Goal: Find specific page/section: Find specific page/section

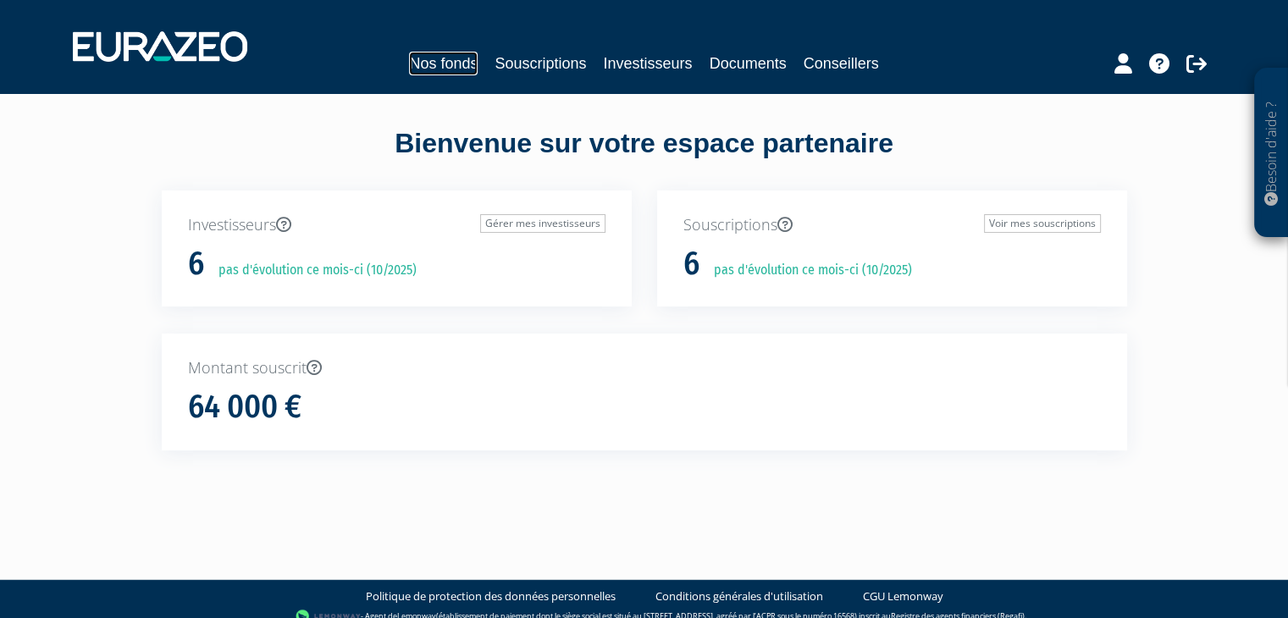
click at [428, 65] on link "Nos fonds" at bounding box center [443, 64] width 69 height 24
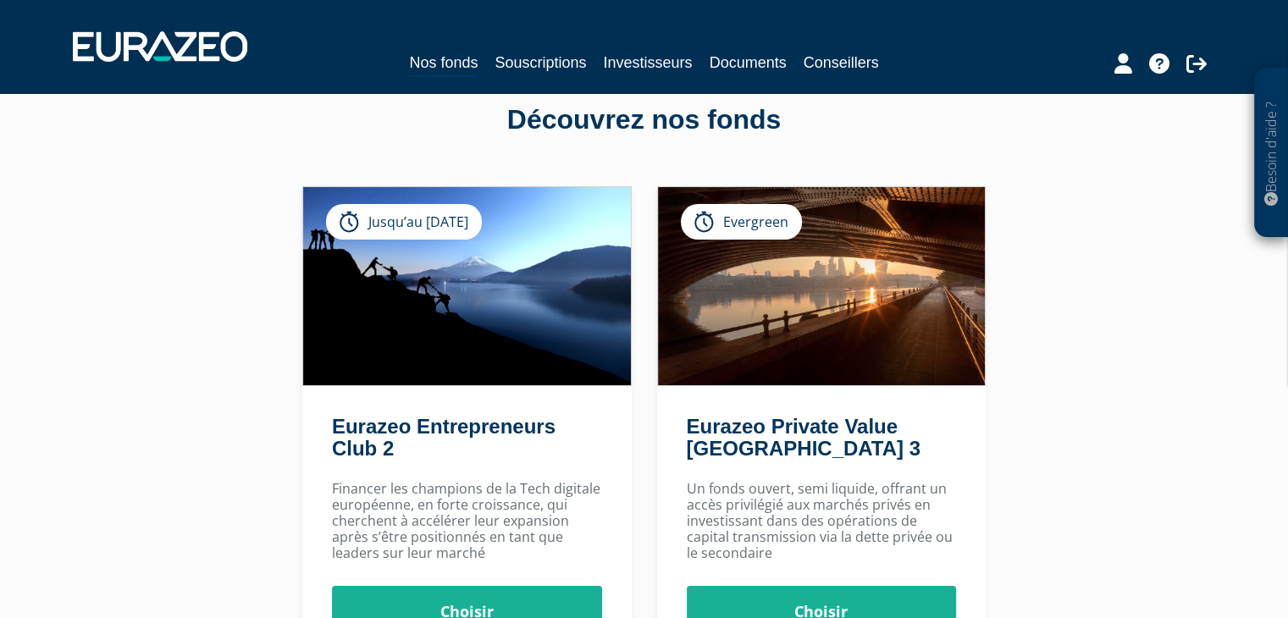
scroll to position [34, 0]
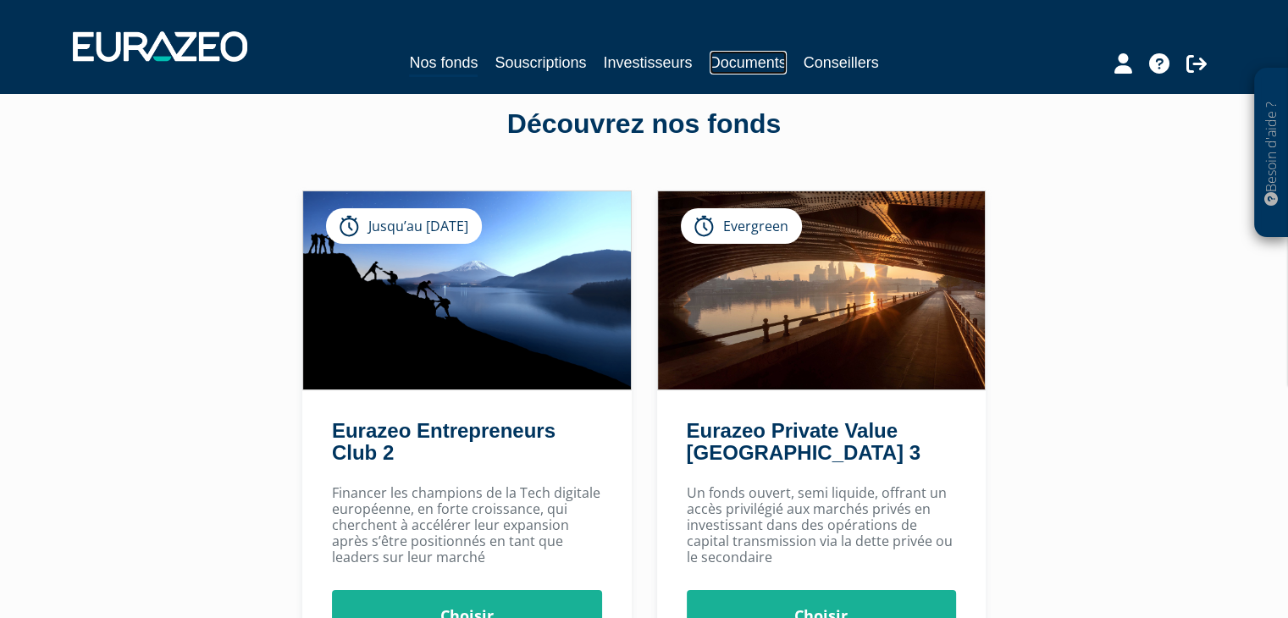
click at [764, 58] on link "Documents" at bounding box center [747, 63] width 77 height 24
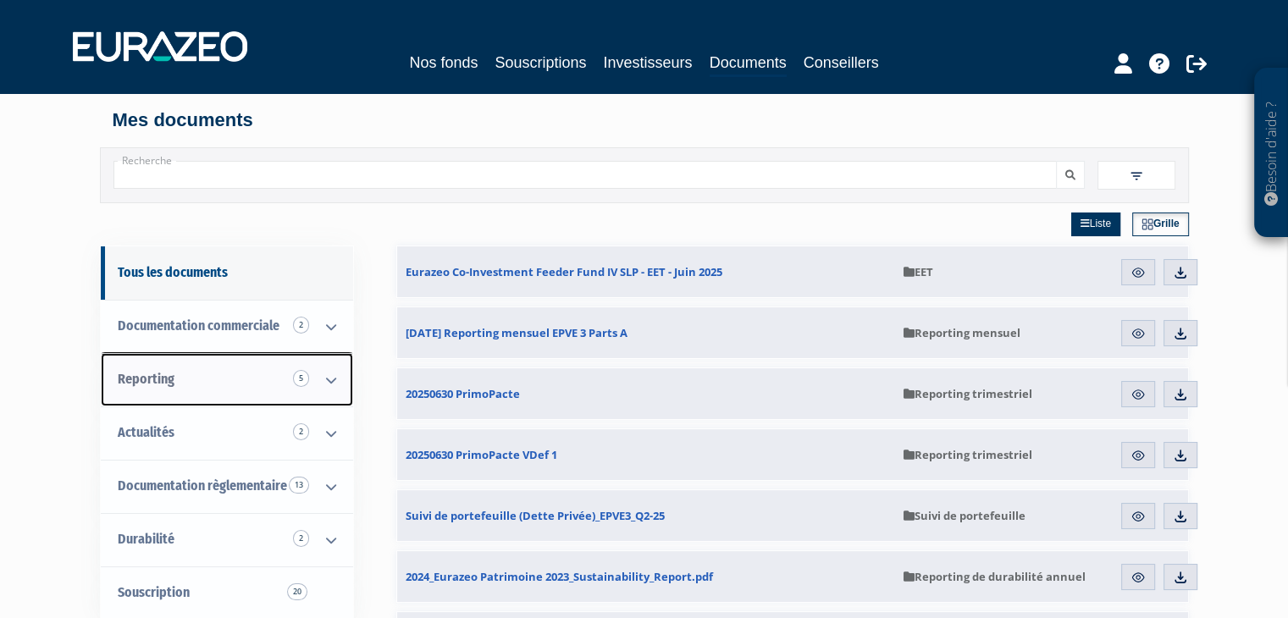
click at [332, 383] on icon at bounding box center [331, 380] width 44 height 52
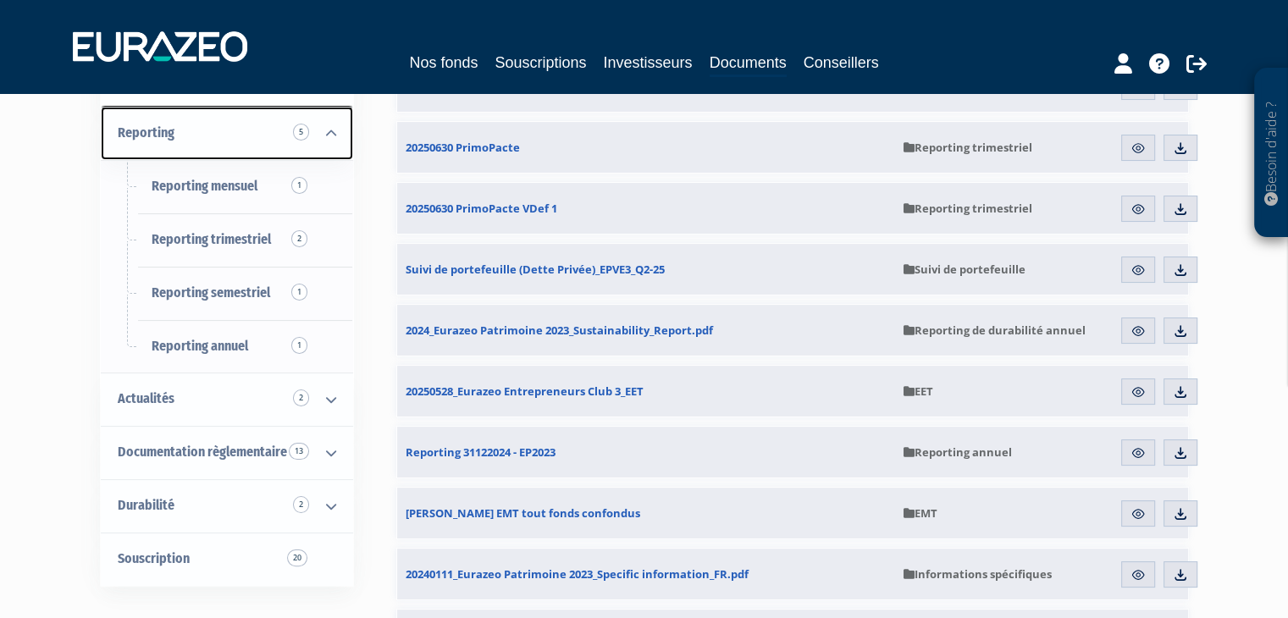
scroll to position [261, 0]
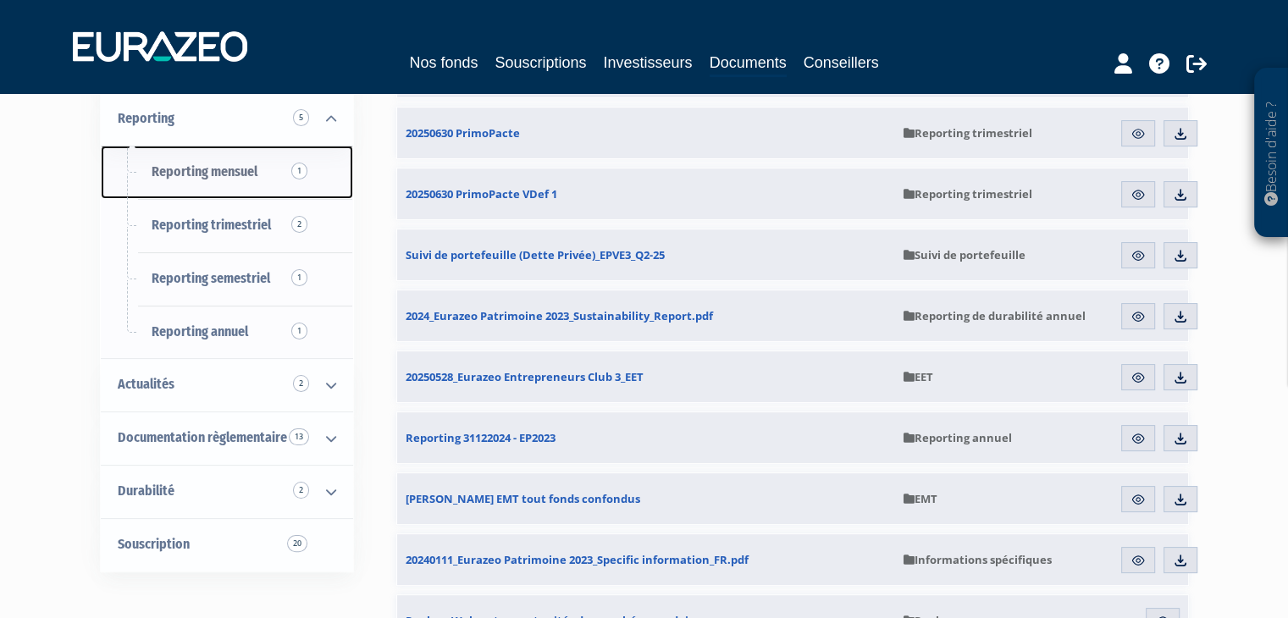
click at [217, 173] on span "Reporting mensuel 1" at bounding box center [205, 171] width 106 height 16
